Goal: Transaction & Acquisition: Purchase product/service

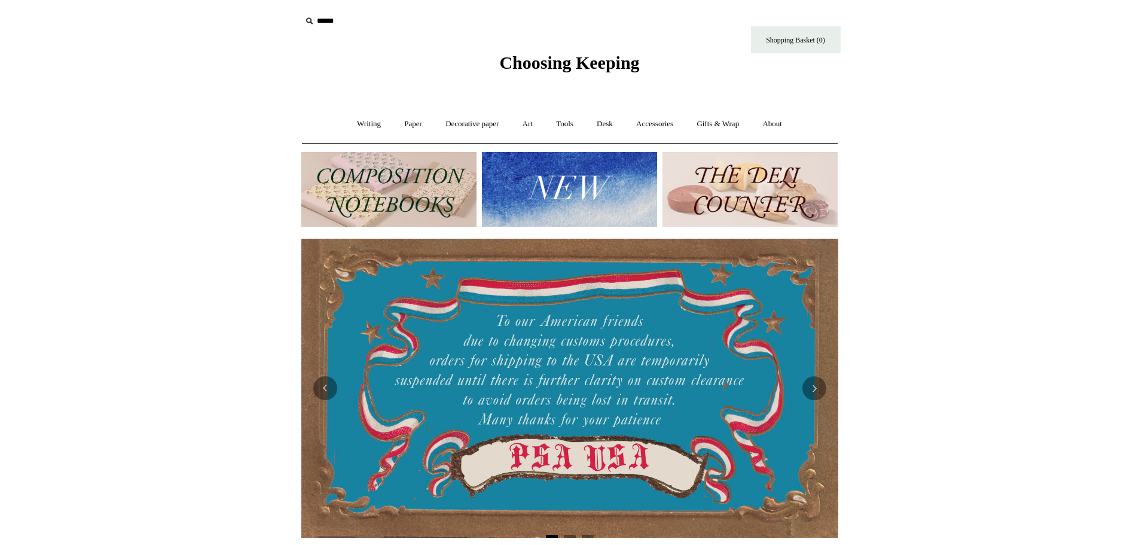
click at [428, 198] on img at bounding box center [388, 189] width 175 height 75
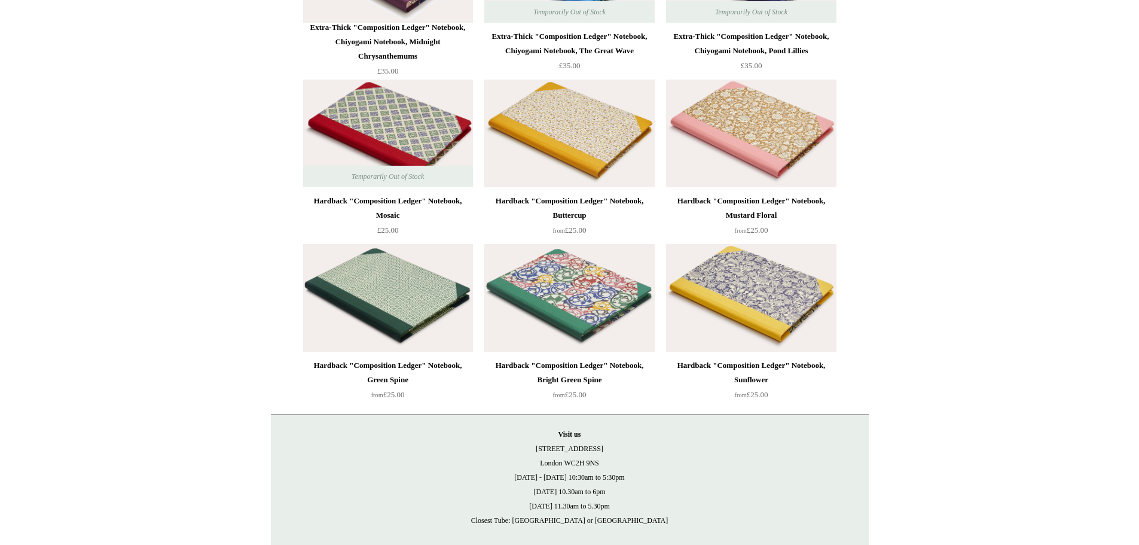
scroll to position [3077, 0]
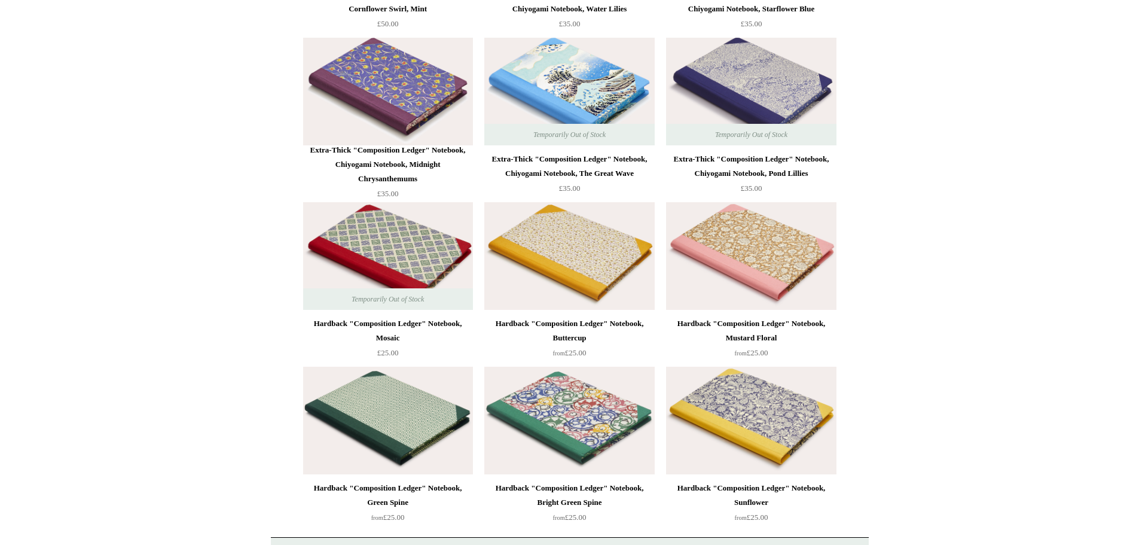
click at [419, 71] on img at bounding box center [388, 92] width 170 height 108
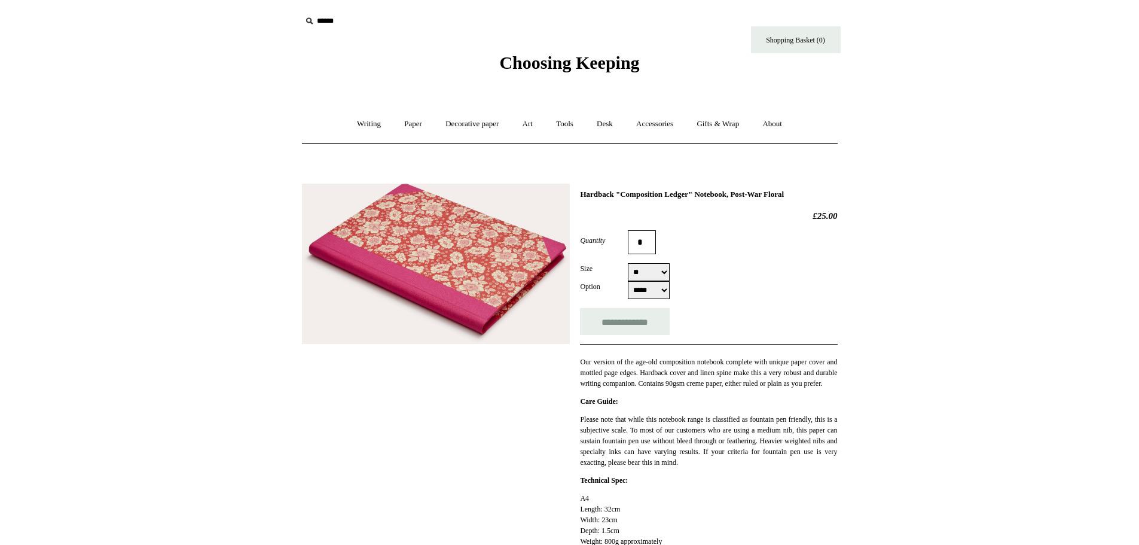
select select "*****"
click at [475, 241] on img at bounding box center [436, 264] width 268 height 161
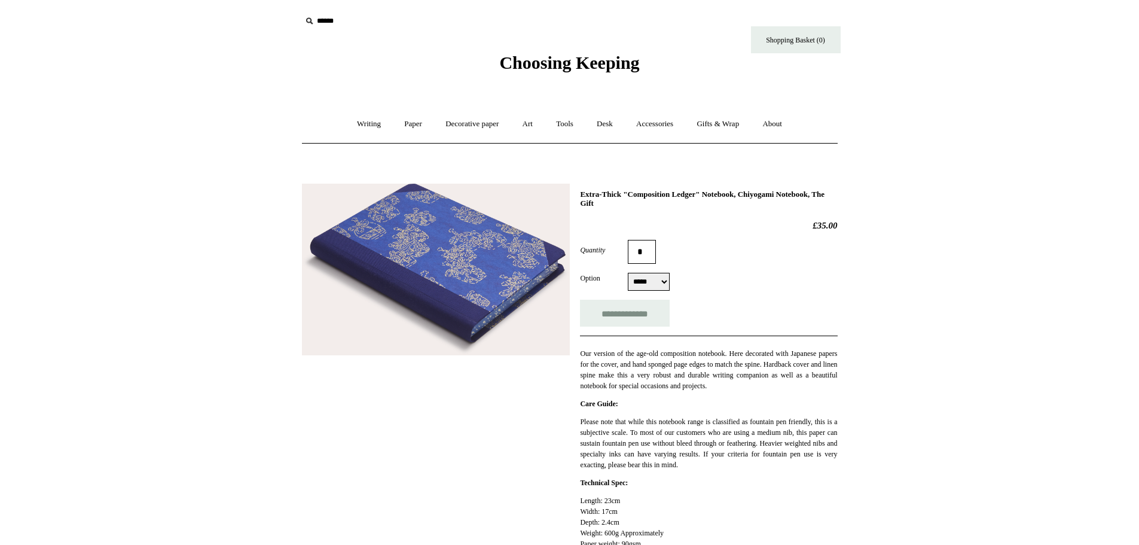
click at [431, 246] on img at bounding box center [436, 270] width 268 height 172
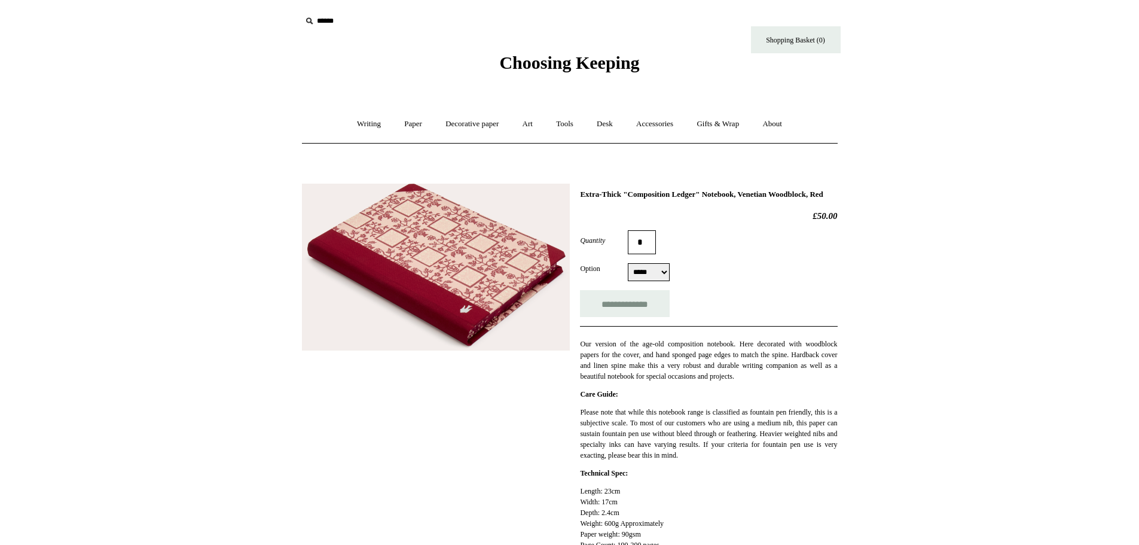
click at [451, 298] on img at bounding box center [436, 267] width 268 height 167
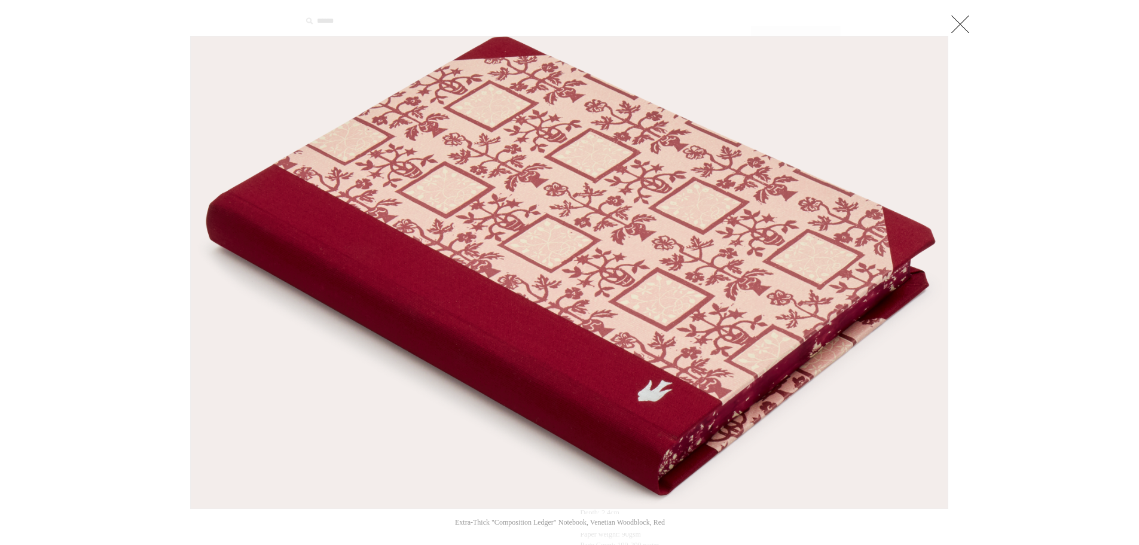
click at [956, 19] on link at bounding box center [960, 24] width 24 height 24
